Goal: Communication & Community: Share content

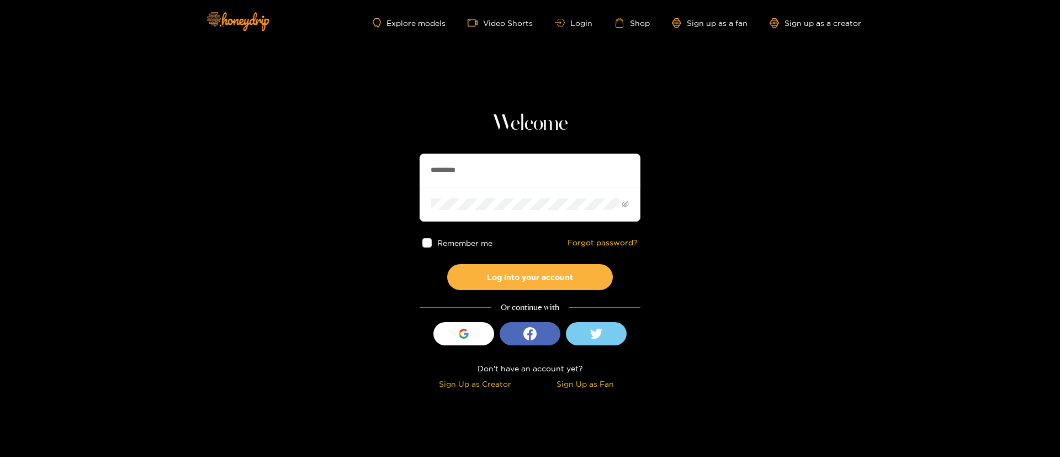
click at [472, 161] on input "*********" at bounding box center [530, 169] width 221 height 33
paste input "text"
type input "********"
click at [514, 285] on button "Log into your account" at bounding box center [530, 277] width 166 height 26
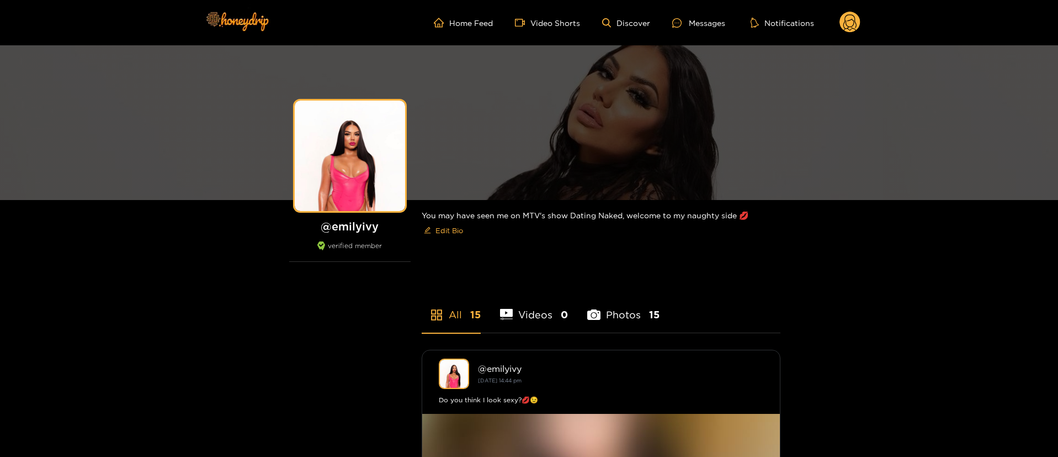
click at [837, 18] on ul "Home Feed Video Shorts Discover Messages Notifications" at bounding box center [647, 23] width 427 height 22
click at [852, 25] on circle at bounding box center [850, 22] width 21 height 21
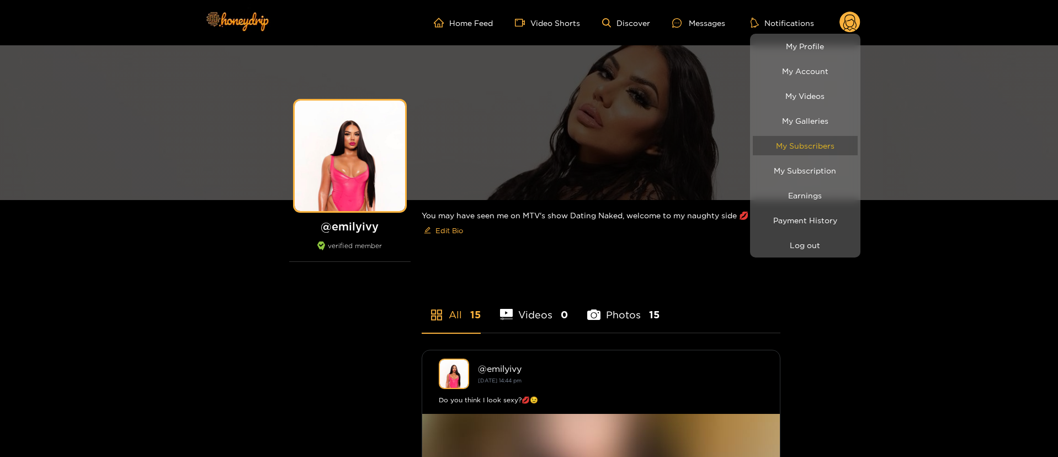
click at [821, 136] on link "My Subscribers" at bounding box center [805, 145] width 105 height 19
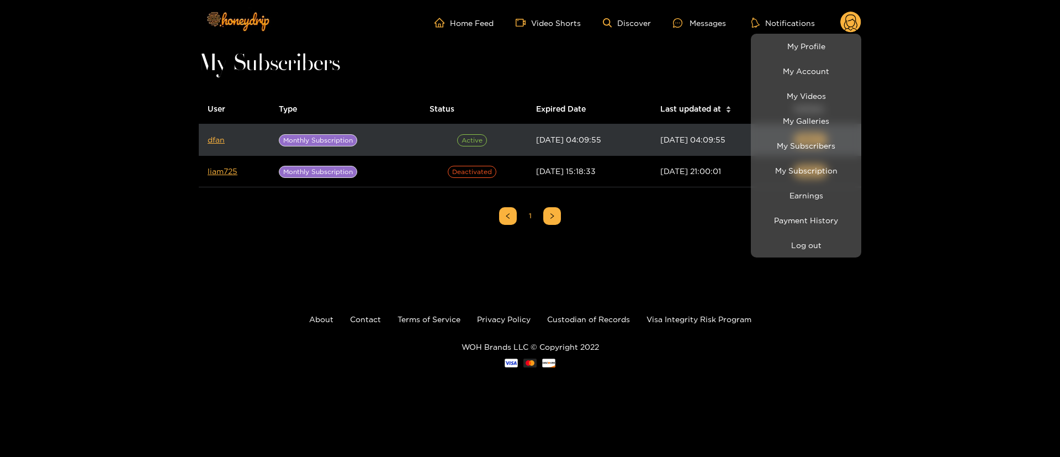
drag, startPoint x: 216, startPoint y: 139, endPoint x: 222, endPoint y: 150, distance: 12.1
click at [222, 150] on div at bounding box center [530, 228] width 1060 height 457
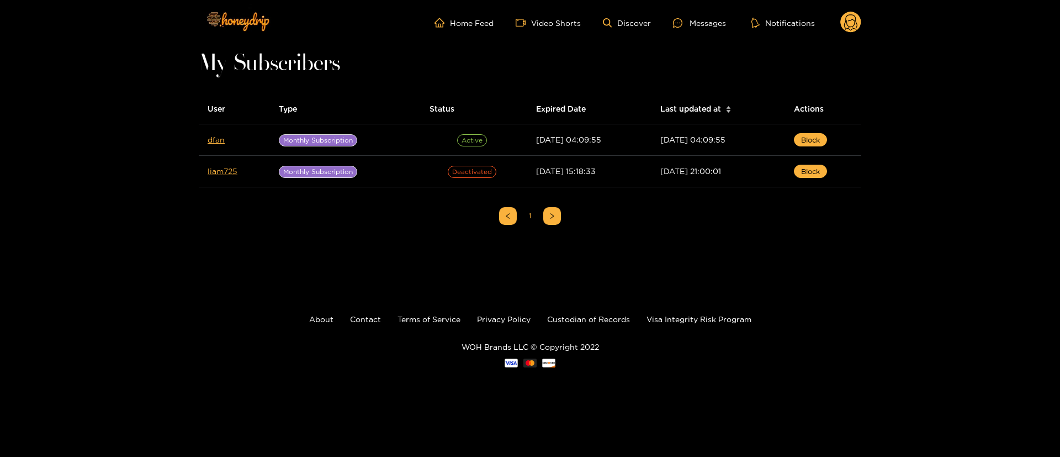
drag, startPoint x: 222, startPoint y: 150, endPoint x: 82, endPoint y: 161, distance: 140.7
click at [82, 161] on div "Home Feed Video Shorts Discover Messages Notifications 0 videos discover messag…" at bounding box center [530, 200] width 1060 height 400
click at [714, 18] on div "Messages" at bounding box center [699, 23] width 53 height 13
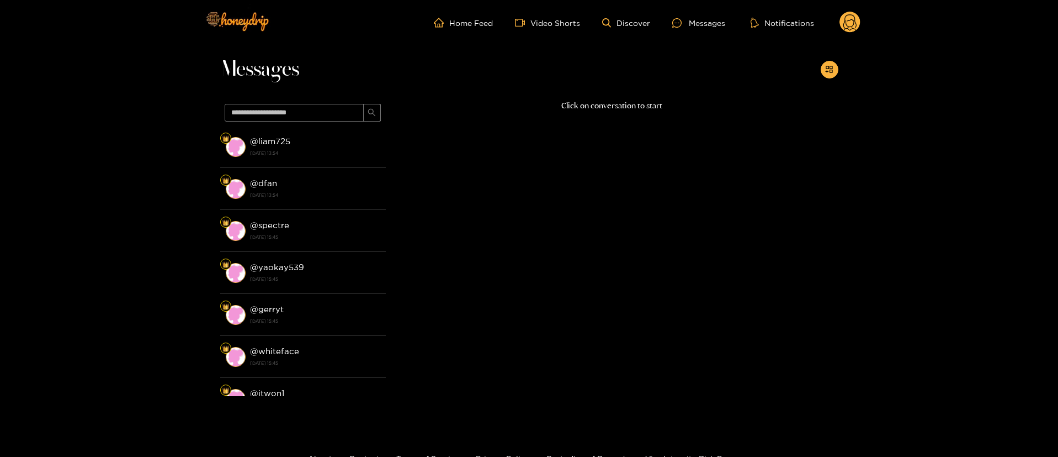
click at [841, 70] on div "Messages @ liam725 [DATE] 13:54 @ dfan [DATE] 13:54 @ spectre [DATE] 15:45 @ ya…" at bounding box center [529, 232] width 1058 height 374
click at [825, 65] on icon "appstore-add" at bounding box center [829, 69] width 8 height 8
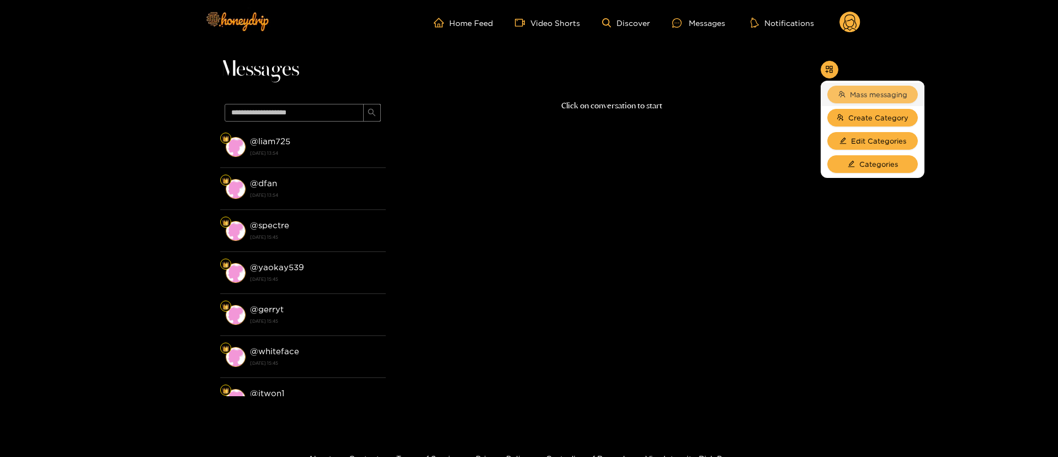
click at [876, 93] on span "Mass messaging" at bounding box center [878, 94] width 57 height 11
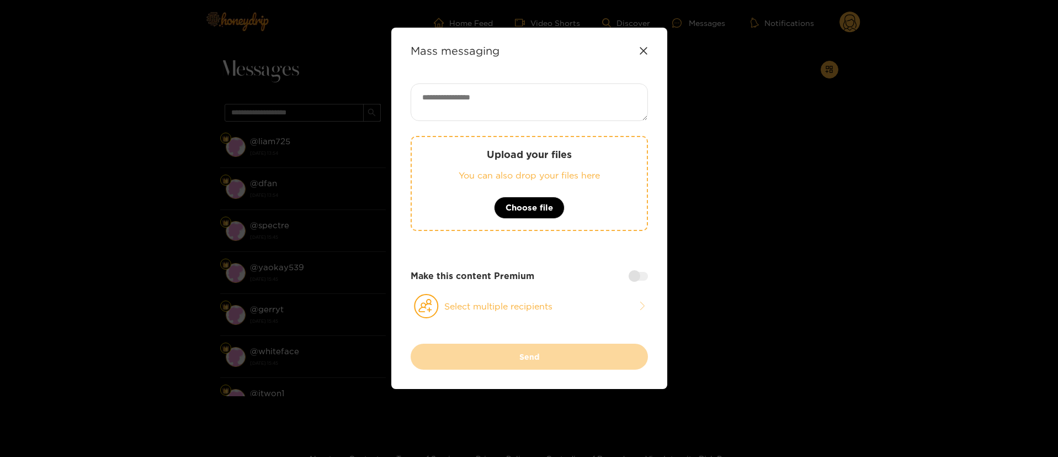
click at [576, 101] on textarea at bounding box center [529, 102] width 237 height 38
paste textarea "**********"
paste textarea "******"
type textarea "**********"
click at [508, 308] on button "Select multiple recipients" at bounding box center [529, 305] width 237 height 25
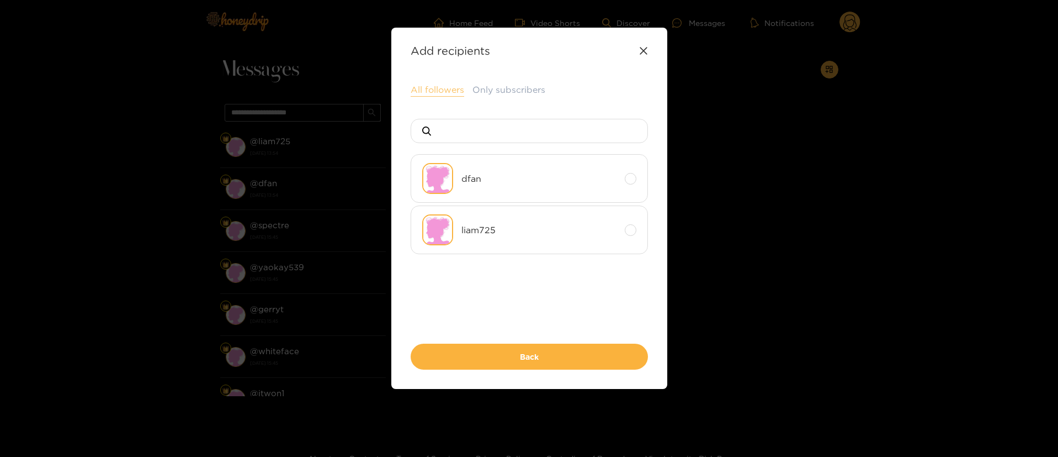
click at [438, 84] on button "All followers" at bounding box center [438, 89] width 54 height 13
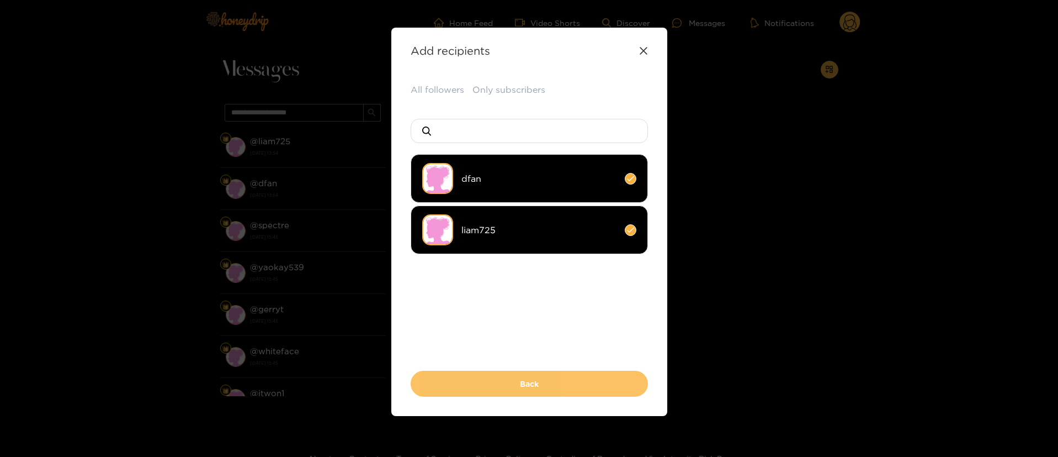
click at [536, 381] on button "Back" at bounding box center [529, 383] width 237 height 26
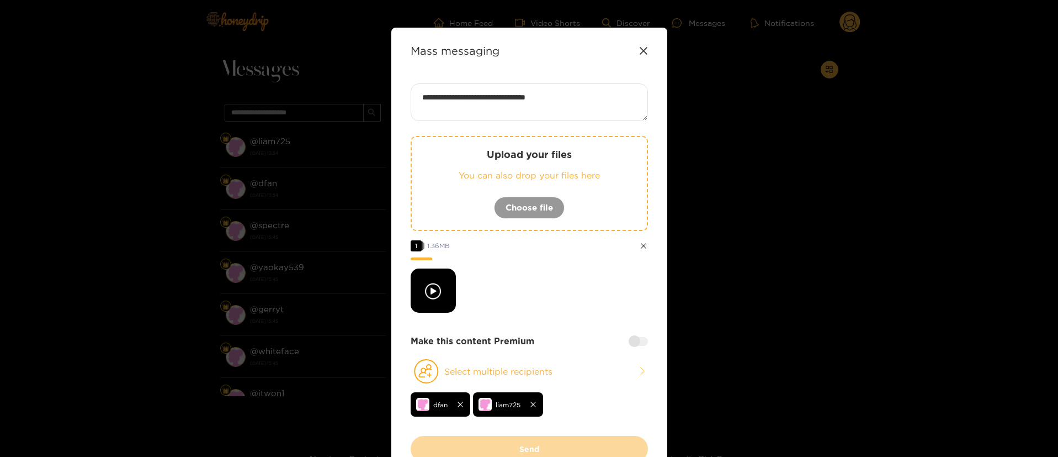
click at [640, 338] on div at bounding box center [638, 341] width 19 height 9
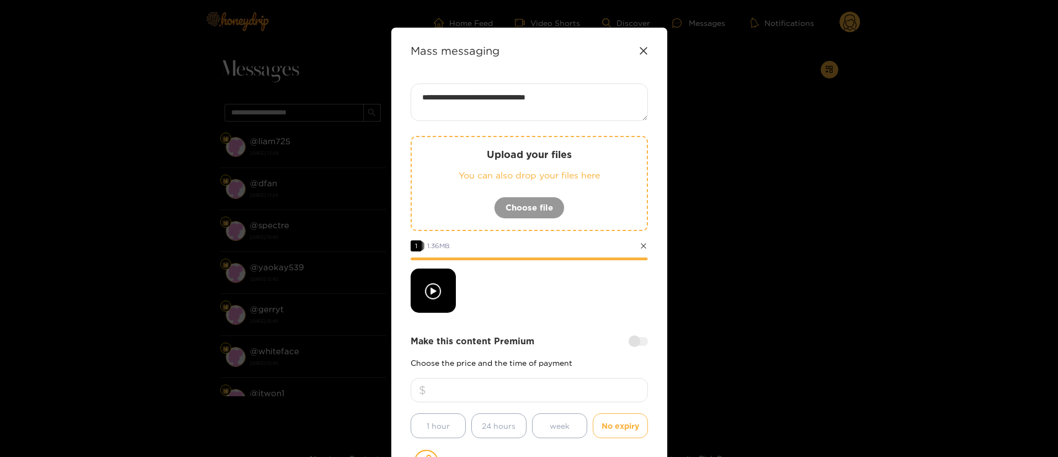
click at [561, 385] on input "number" at bounding box center [529, 390] width 237 height 24
type input "**"
click at [573, 296] on div at bounding box center [529, 290] width 237 height 44
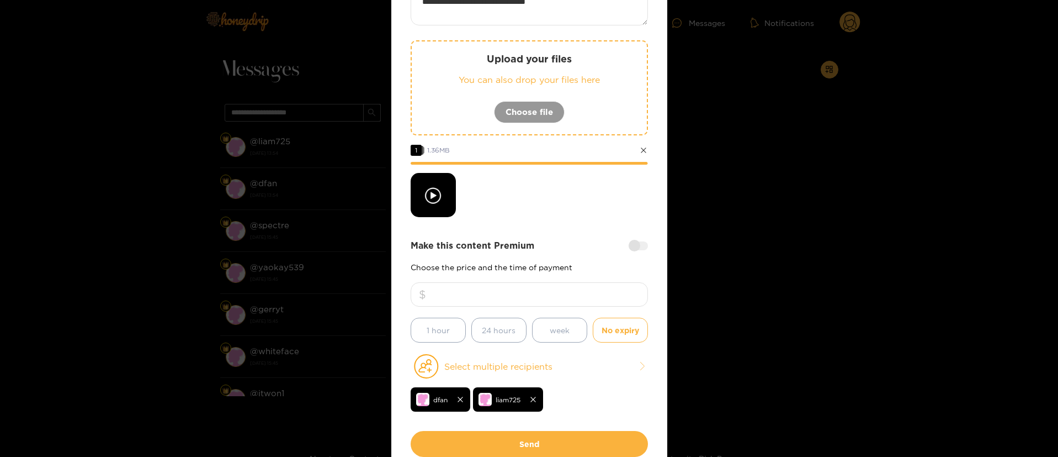
scroll to position [132, 0]
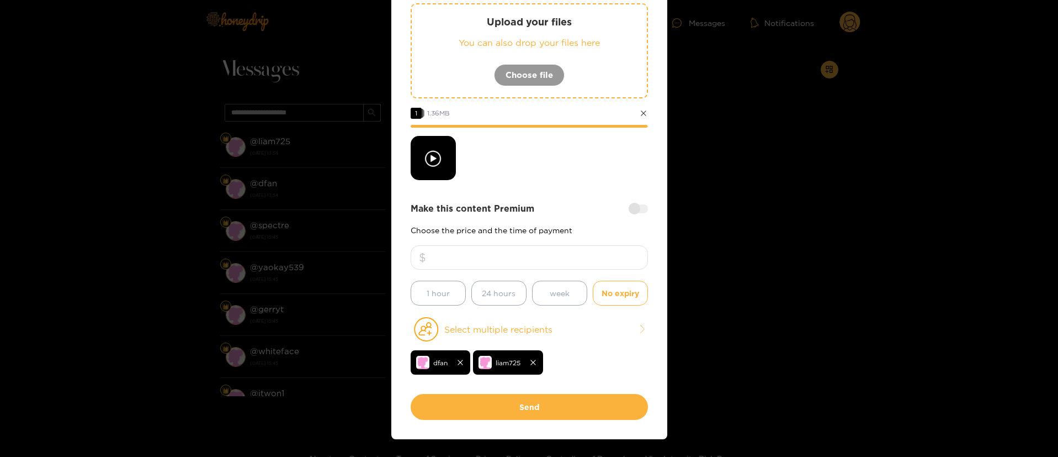
click at [559, 144] on div at bounding box center [529, 158] width 237 height 44
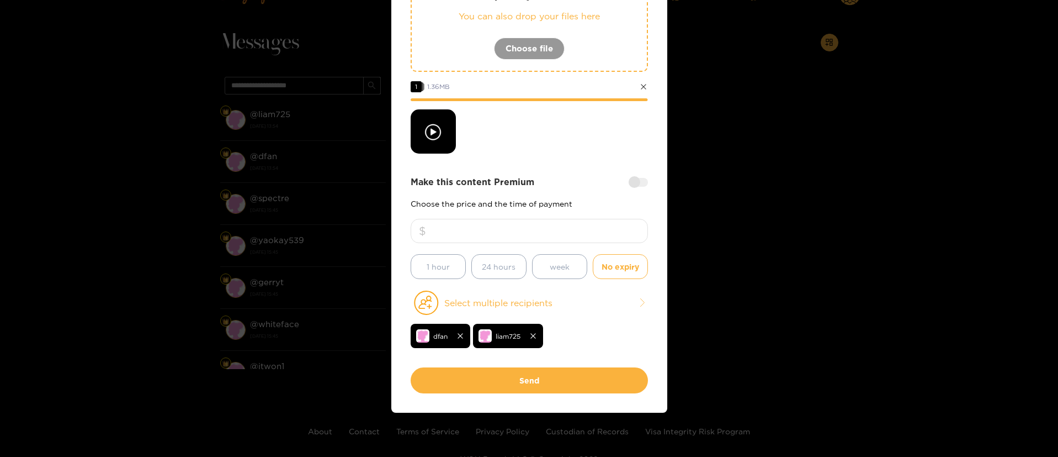
scroll to position [33, 0]
click at [563, 145] on div at bounding box center [529, 131] width 237 height 44
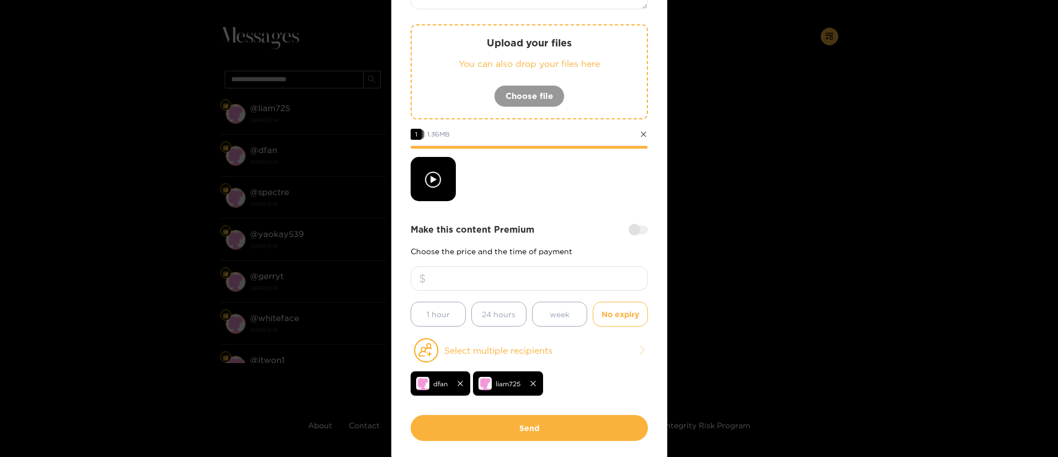
scroll to position [159, 0]
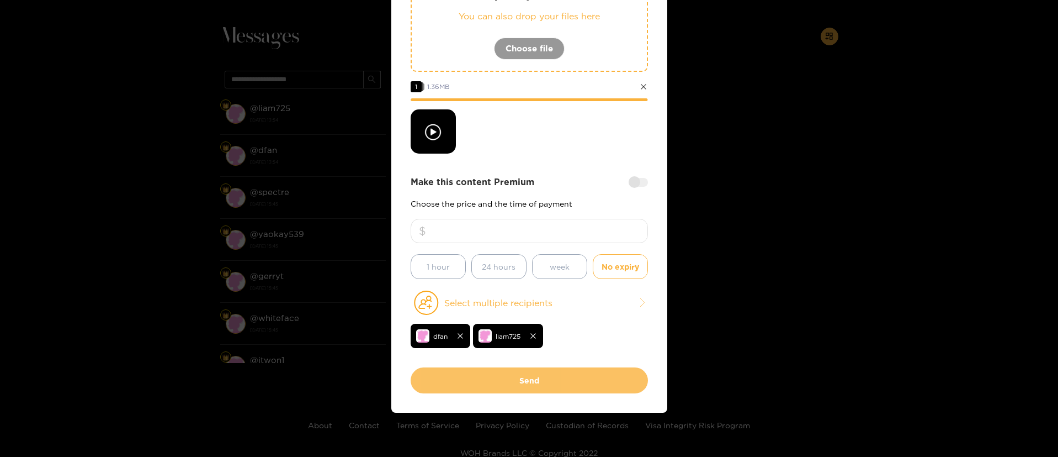
click at [539, 371] on button "Send" at bounding box center [529, 380] width 237 height 26
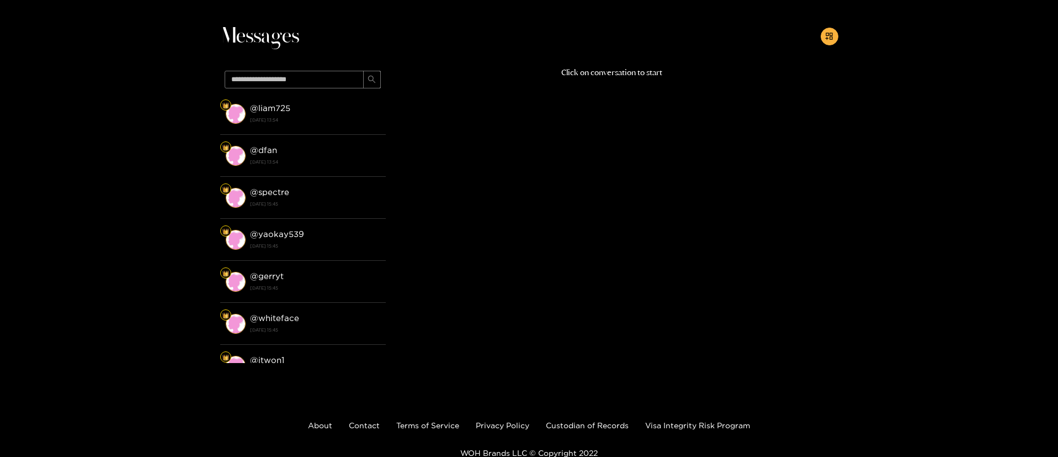
scroll to position [67, 0]
click at [872, 157] on div "Messages @ liam725 [DATE] 13:54 @ dfan [DATE] 13:54 @ spectre [DATE] 15:45 @ ya…" at bounding box center [529, 199] width 1058 height 374
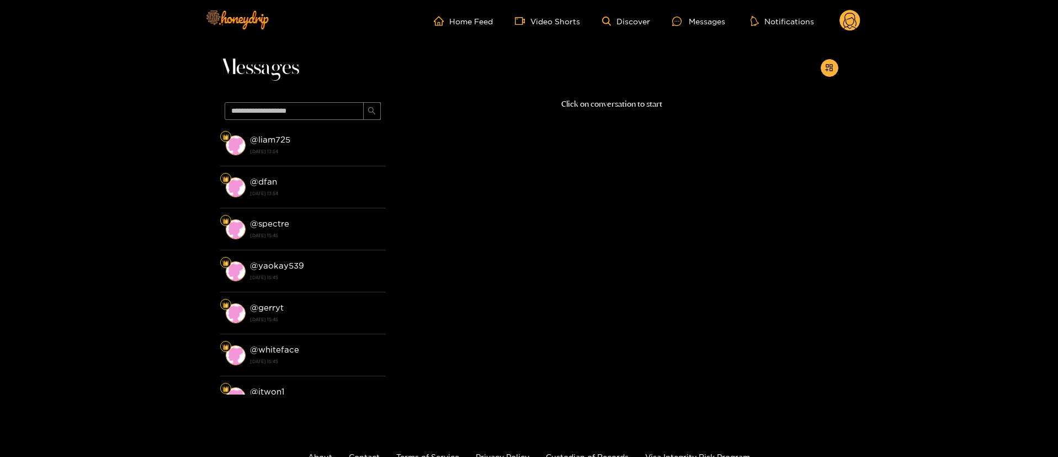
scroll to position [0, 0]
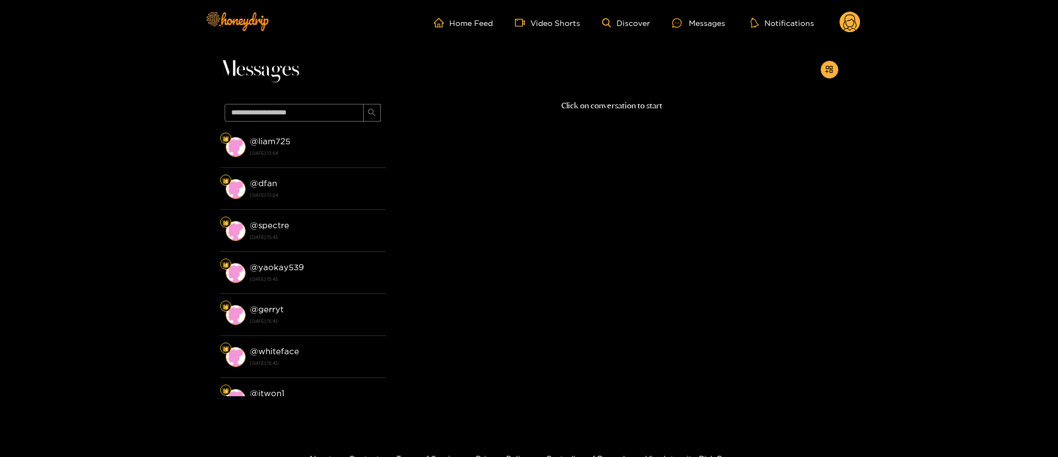
click at [840, 25] on icon at bounding box center [850, 23] width 21 height 22
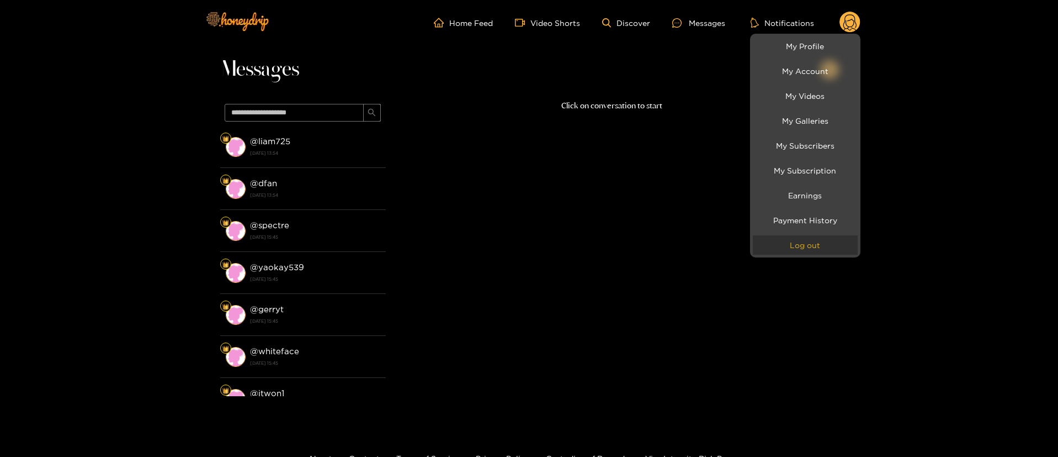
click at [812, 241] on button "Log out" at bounding box center [805, 244] width 105 height 19
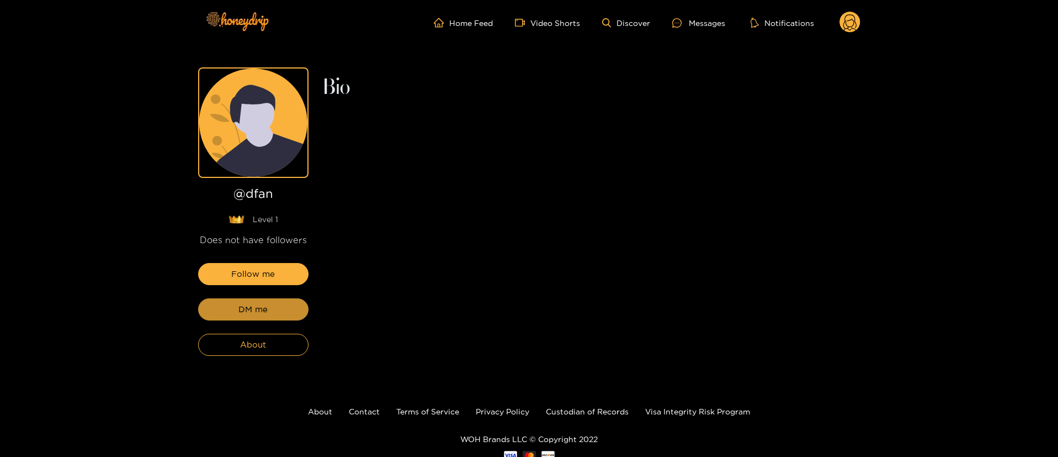
click at [262, 314] on span "DM me" at bounding box center [252, 309] width 29 height 13
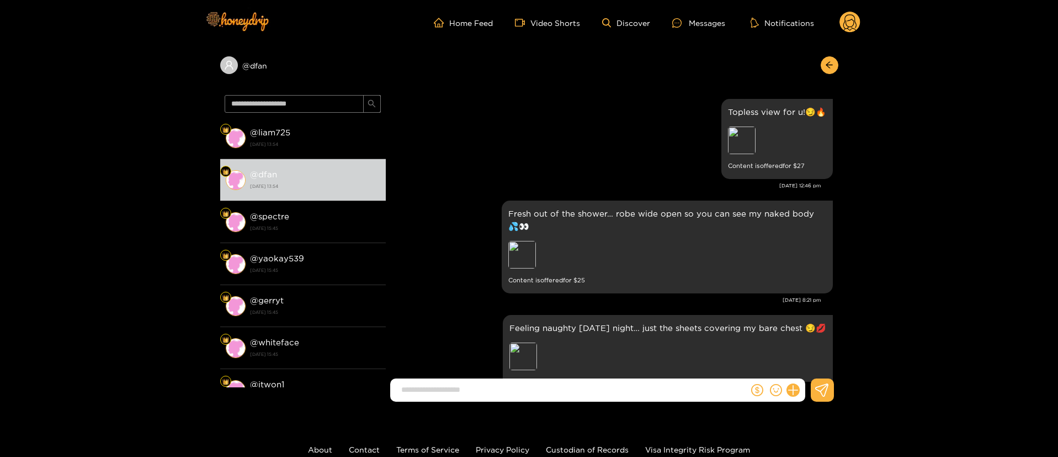
scroll to position [2227, 0]
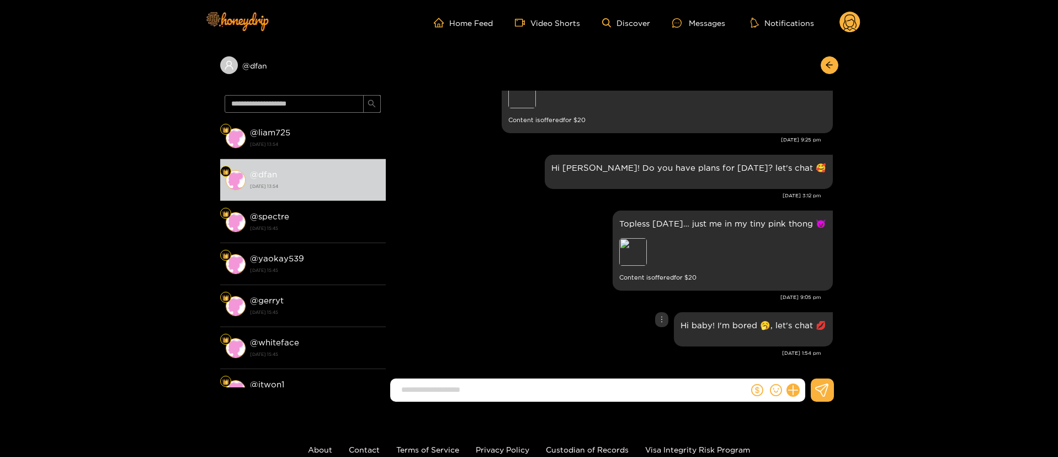
click at [528, 331] on div "Hi baby! I'm bored 🥱, let's chat 💋" at bounding box center [612, 329] width 442 height 40
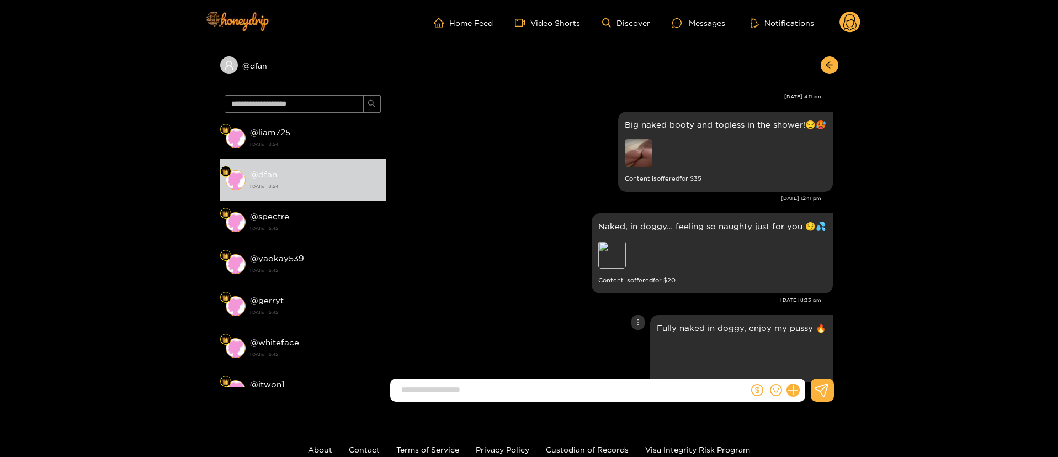
scroll to position [66, 0]
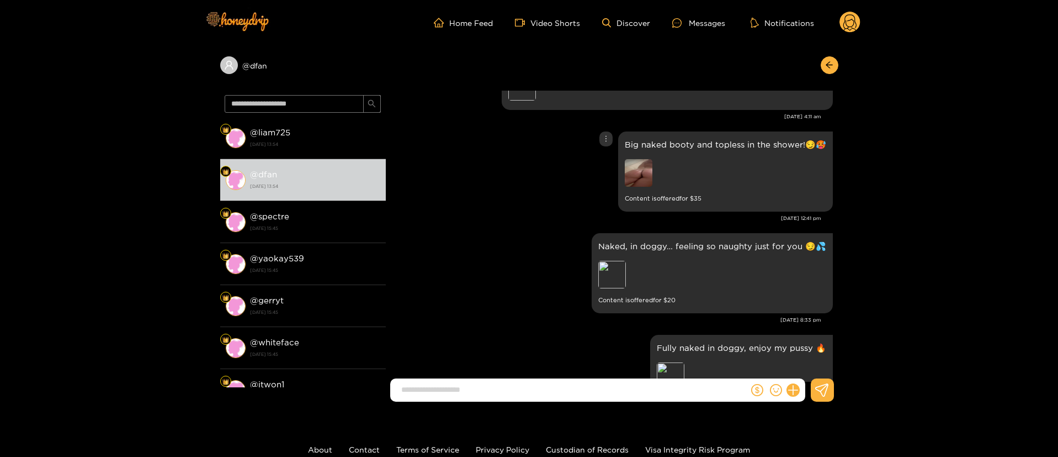
click at [650, 167] on img at bounding box center [639, 173] width 28 height 28
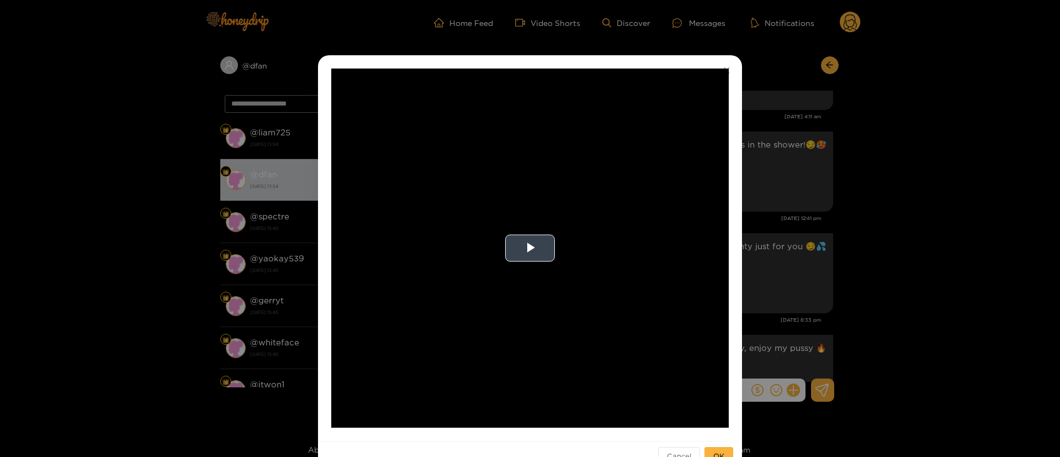
click at [528, 298] on video "Video Player" at bounding box center [529, 247] width 397 height 359
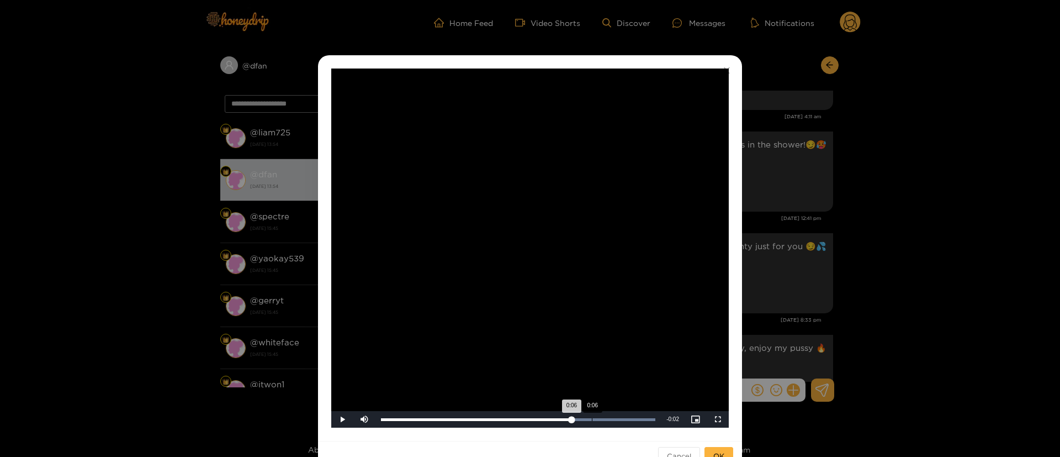
drag, startPoint x: 521, startPoint y: 425, endPoint x: 591, endPoint y: 423, distance: 69.6
click at [591, 423] on div "Loaded : 100.00% 0:06 0:06" at bounding box center [517, 419] width 285 height 17
click at [770, 241] on div "**********" at bounding box center [530, 228] width 1060 height 457
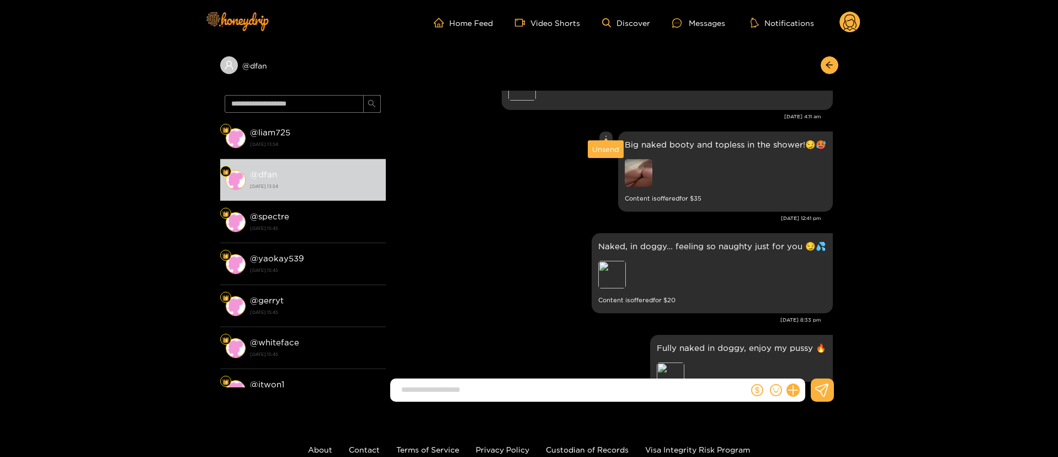
click at [610, 131] on div at bounding box center [606, 138] width 13 height 15
click at [608, 151] on div "Unsend" at bounding box center [605, 149] width 27 height 11
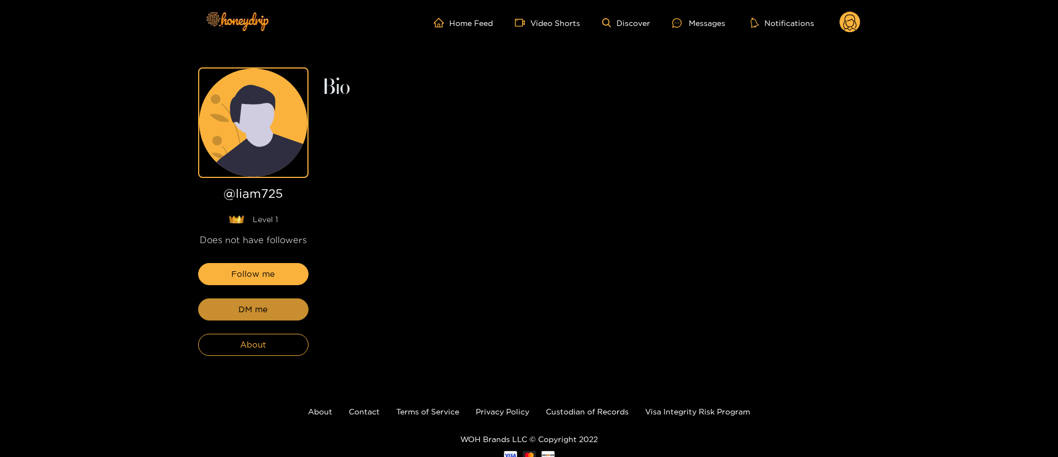
click at [241, 310] on span "DM me" at bounding box center [252, 309] width 29 height 13
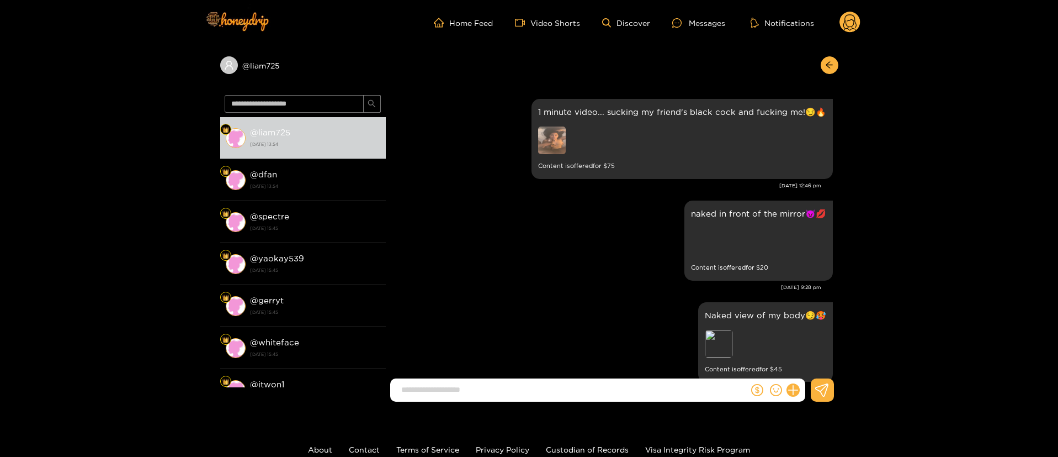
scroll to position [1727, 0]
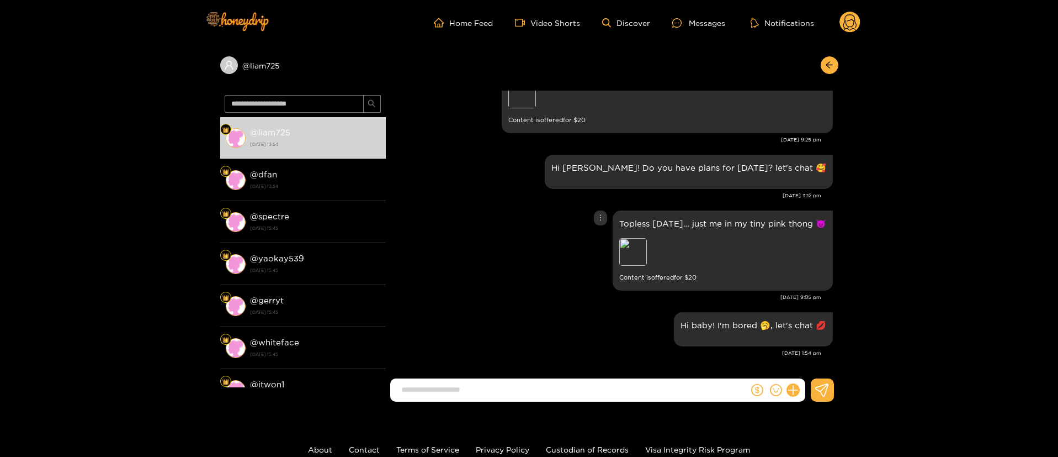
click at [504, 255] on div "Topless Monday… just me in my tiny pink thong 😈 Preview Content is offered for …" at bounding box center [612, 251] width 442 height 86
click at [534, 202] on div "Hi sweetie! Do you have plans for today? let's chat 🥰 Sep. 22, 3:12 pm" at bounding box center [612, 180] width 442 height 56
click at [510, 220] on div "Topless Monday… just me in my tiny pink thong 😈 Preview Content is offered for …" at bounding box center [612, 251] width 442 height 86
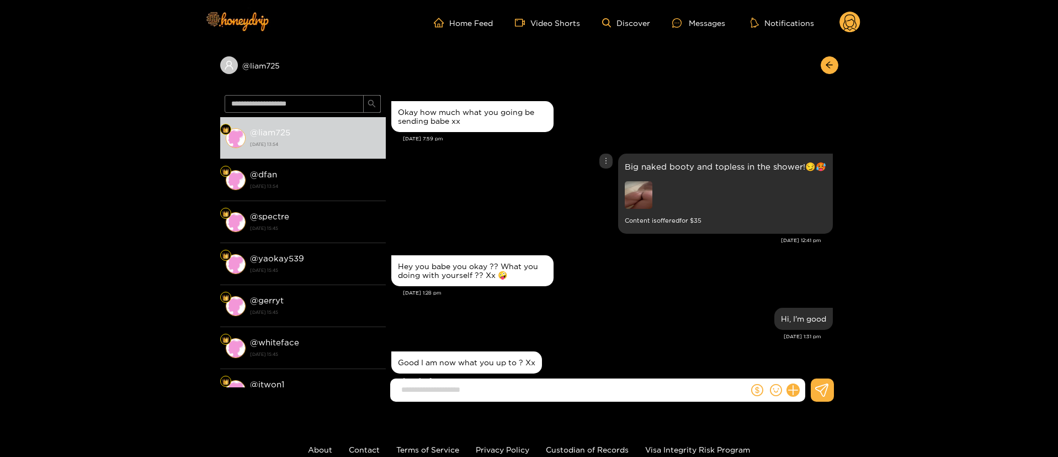
scroll to position [1226, 0]
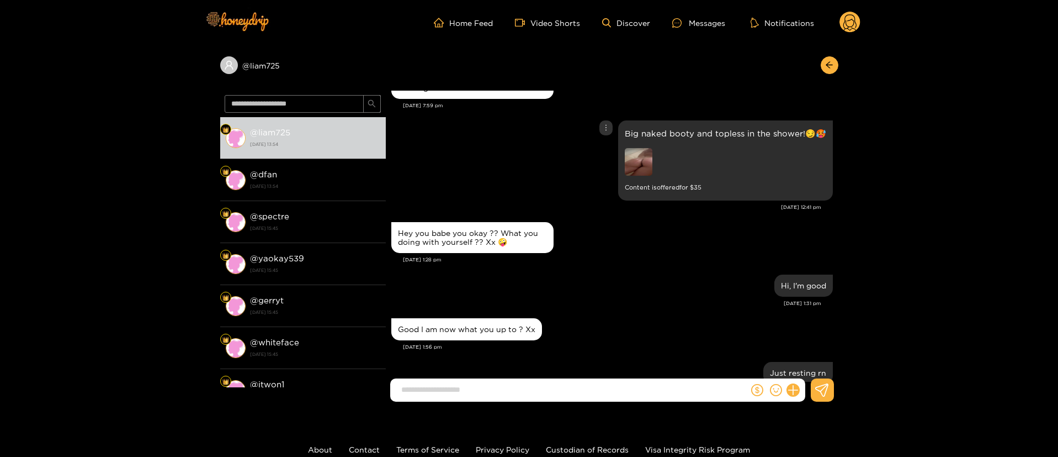
click at [658, 166] on div at bounding box center [702, 163] width 155 height 30
click at [650, 166] on img at bounding box center [639, 162] width 28 height 28
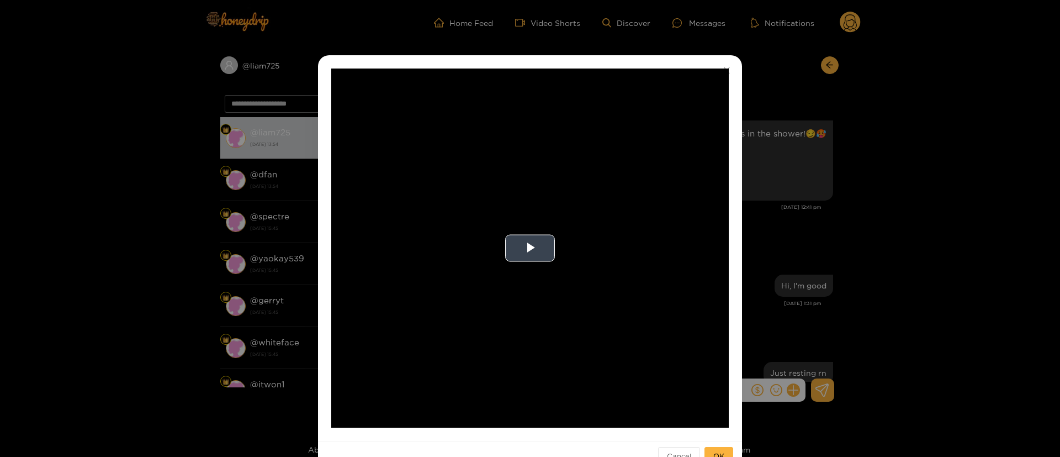
click at [516, 265] on video "Video Player" at bounding box center [529, 247] width 397 height 359
click at [800, 218] on div "**********" at bounding box center [530, 228] width 1060 height 457
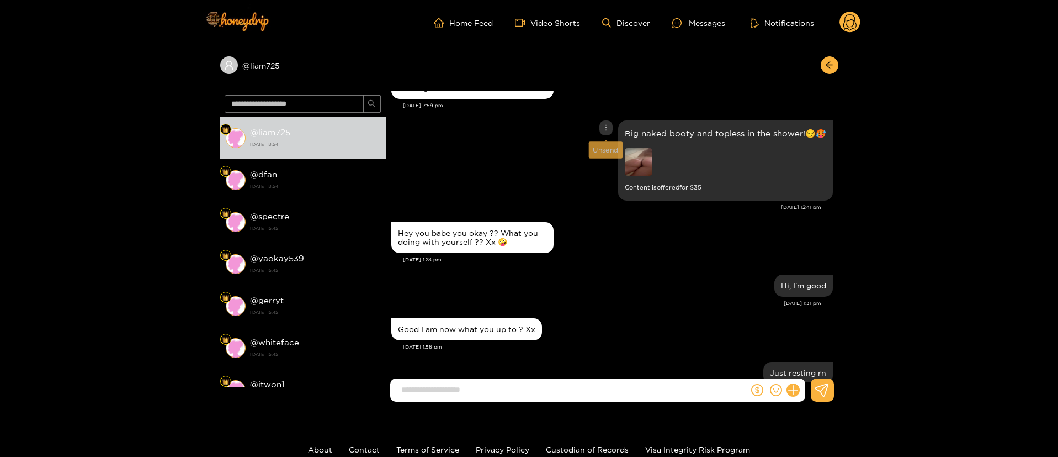
click at [603, 122] on div at bounding box center [606, 127] width 13 height 15
click at [606, 148] on div "Unsend" at bounding box center [605, 150] width 27 height 11
